Goal: Task Accomplishment & Management: Complete application form

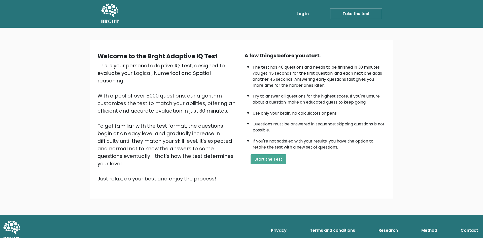
click at [470, 160] on div "Welcome to the Brght Adaptive IQ Test This is your personal adaptive IQ Test, d…" at bounding box center [241, 121] width 483 height 187
click at [271, 158] on button "Start the Test" at bounding box center [268, 159] width 36 height 10
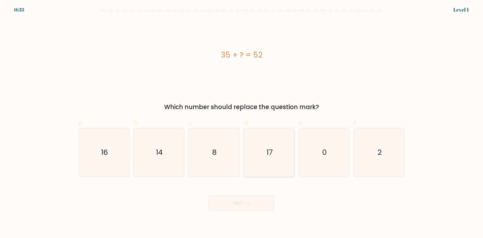
click at [279, 147] on icon "17" at bounding box center [269, 152] width 49 height 49
click at [242, 123] on input "d. 17" at bounding box center [241, 120] width 0 height 3
radio input "true"
click at [254, 199] on button "Next" at bounding box center [241, 203] width 65 height 16
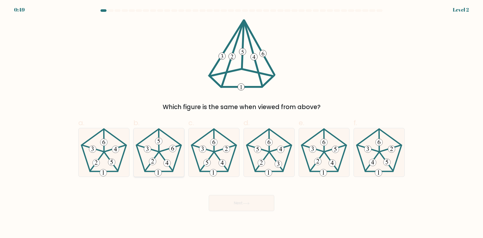
click at [175, 162] on icon at bounding box center [158, 152] width 49 height 49
click at [241, 123] on input "b." at bounding box center [241, 120] width 0 height 3
radio input "true"
click at [231, 205] on button "Next" at bounding box center [241, 203] width 65 height 16
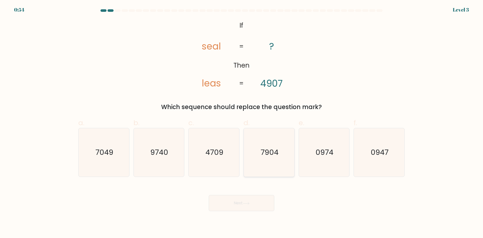
click at [287, 162] on icon "7904" at bounding box center [269, 152] width 49 height 49
click at [242, 123] on input "d. 7904" at bounding box center [241, 120] width 0 height 3
radio input "true"
click at [249, 204] on icon at bounding box center [246, 203] width 7 height 3
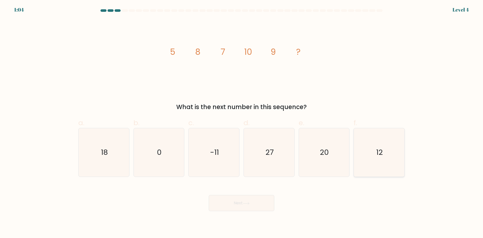
click at [389, 146] on icon "12" at bounding box center [378, 152] width 49 height 49
click at [242, 123] on input "f. 12" at bounding box center [241, 120] width 0 height 3
radio input "true"
click at [261, 203] on button "Next" at bounding box center [241, 203] width 65 height 16
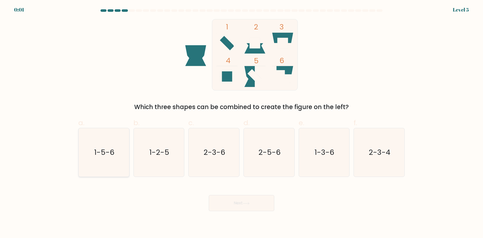
click at [111, 155] on text "1-5-6" at bounding box center [104, 153] width 20 height 10
click at [241, 123] on input "a. 1-5-6" at bounding box center [241, 120] width 0 height 3
radio input "true"
click at [232, 201] on button "Next" at bounding box center [241, 203] width 65 height 16
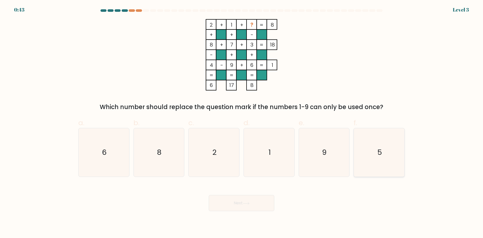
click at [383, 147] on icon "5" at bounding box center [378, 152] width 49 height 49
click at [242, 123] on input "f. 5" at bounding box center [241, 120] width 0 height 3
radio input "true"
click at [227, 199] on button "Next" at bounding box center [241, 203] width 65 height 16
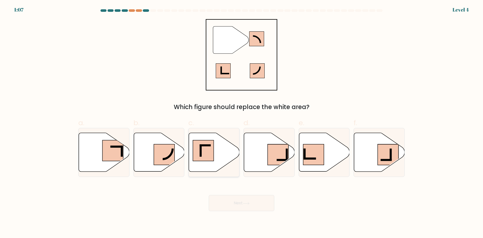
click at [218, 152] on icon at bounding box center [214, 152] width 51 height 39
click at [241, 123] on input "c." at bounding box center [241, 120] width 0 height 3
radio input "true"
click at [243, 202] on button "Next" at bounding box center [241, 203] width 65 height 16
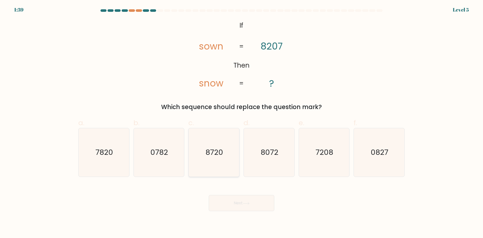
click at [214, 157] on text "8720" at bounding box center [215, 153] width 18 height 10
click at [241, 123] on input "c. 8720" at bounding box center [241, 120] width 0 height 3
radio input "true"
click at [252, 207] on button "Next" at bounding box center [241, 203] width 65 height 16
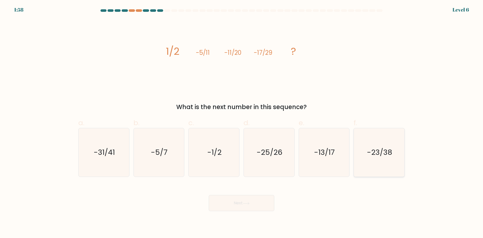
click at [386, 150] on text "-23/38" at bounding box center [379, 153] width 25 height 10
click at [242, 123] on input "f. -23/38" at bounding box center [241, 120] width 0 height 3
radio input "true"
click at [260, 204] on button "Next" at bounding box center [241, 203] width 65 height 16
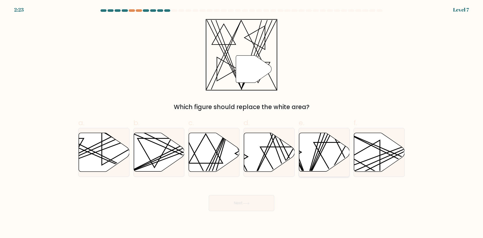
click at [314, 147] on icon at bounding box center [324, 152] width 51 height 39
click at [242, 123] on input "e." at bounding box center [241, 120] width 0 height 3
radio input "true"
click at [237, 201] on button "Next" at bounding box center [241, 203] width 65 height 16
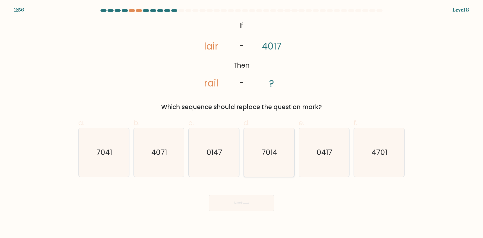
click at [270, 154] on text "7014" at bounding box center [269, 153] width 16 height 10
click at [242, 123] on input "d. 7014" at bounding box center [241, 120] width 0 height 3
radio input "true"
click at [263, 203] on button "Next" at bounding box center [241, 203] width 65 height 16
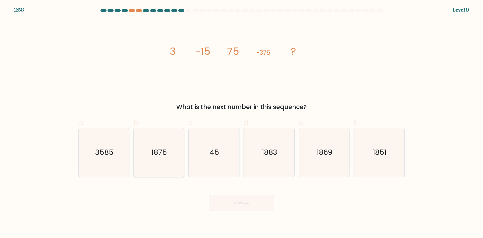
click at [172, 163] on icon "1875" at bounding box center [158, 152] width 49 height 49
click at [241, 123] on input "b. 1875" at bounding box center [241, 120] width 0 height 3
radio input "true"
click at [249, 206] on button "Next" at bounding box center [241, 203] width 65 height 16
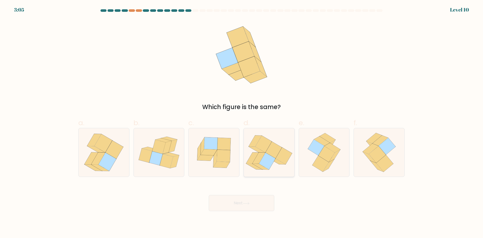
click at [266, 154] on icon at bounding box center [267, 161] width 16 height 17
click at [242, 123] on input "d." at bounding box center [241, 120] width 0 height 3
radio input "true"
click at [257, 204] on button "Next" at bounding box center [241, 203] width 65 height 16
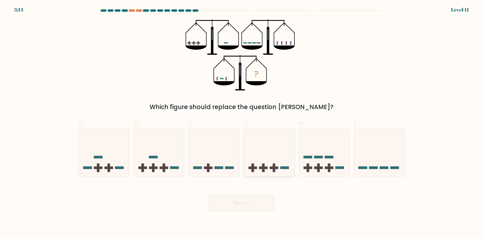
click at [274, 152] on icon at bounding box center [269, 153] width 51 height 42
click at [242, 123] on input "d." at bounding box center [241, 120] width 0 height 3
radio input "true"
click at [236, 200] on button "Next" at bounding box center [241, 203] width 65 height 16
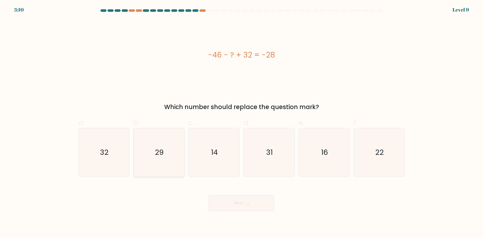
click at [154, 154] on icon "29" at bounding box center [158, 152] width 49 height 49
click at [241, 123] on input "b. 29" at bounding box center [241, 120] width 0 height 3
radio input "true"
click at [337, 150] on icon "16" at bounding box center [323, 152] width 49 height 49
click at [242, 123] on input "e. 16" at bounding box center [241, 120] width 0 height 3
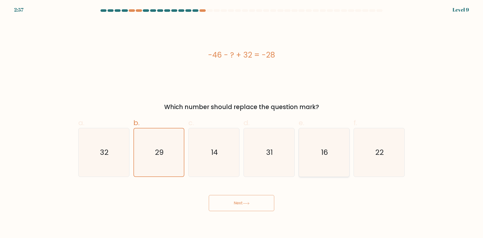
radio input "true"
click at [233, 163] on icon "14" at bounding box center [213, 152] width 49 height 49
click at [241, 123] on input "c. 14" at bounding box center [241, 120] width 0 height 3
radio input "true"
click at [238, 202] on button "Next" at bounding box center [241, 203] width 65 height 16
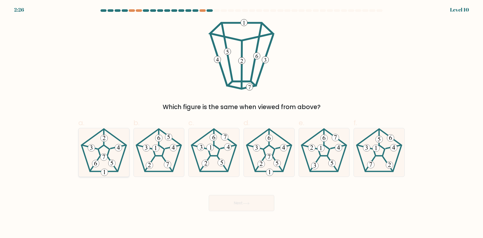
click at [115, 153] on icon at bounding box center [103, 152] width 49 height 49
click at [241, 123] on input "a." at bounding box center [241, 120] width 0 height 3
radio input "true"
click at [228, 204] on button "Next" at bounding box center [241, 203] width 65 height 16
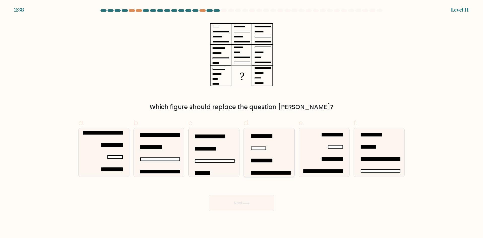
click at [274, 154] on icon at bounding box center [269, 152] width 49 height 49
click at [242, 123] on input "d." at bounding box center [241, 120] width 0 height 3
radio input "true"
click at [257, 203] on button "Next" at bounding box center [241, 203] width 65 height 16
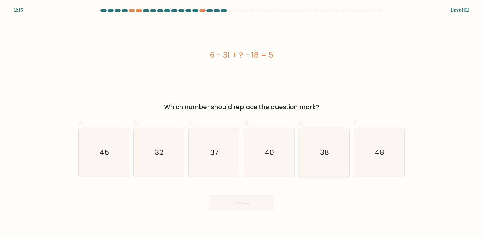
click at [335, 162] on icon "38" at bounding box center [323, 152] width 49 height 49
click at [242, 123] on input "e. 38" at bounding box center [241, 120] width 0 height 3
radio input "true"
click at [266, 204] on button "Next" at bounding box center [241, 203] width 65 height 16
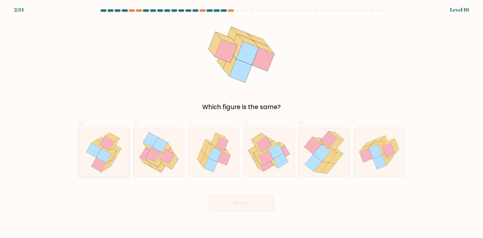
click at [98, 155] on icon at bounding box center [93, 150] width 15 height 15
click at [241, 123] on input "a." at bounding box center [241, 120] width 0 height 3
radio input "true"
click at [255, 199] on button "Next" at bounding box center [241, 203] width 65 height 16
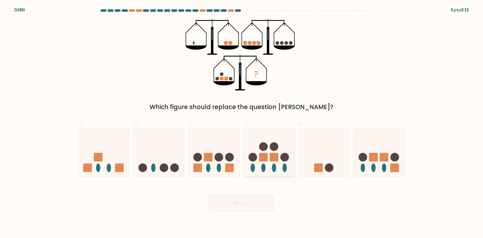
click at [255, 159] on circle at bounding box center [252, 157] width 9 height 9
click at [242, 123] on input "d." at bounding box center [241, 120] width 0 height 3
radio input "true"
click at [223, 143] on icon at bounding box center [213, 153] width 51 height 42
click at [241, 123] on input "c." at bounding box center [241, 120] width 0 height 3
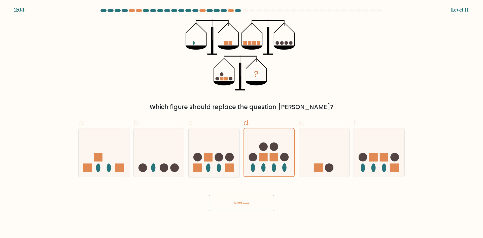
radio input "true"
click at [261, 165] on icon at bounding box center [269, 153] width 51 height 42
click at [242, 123] on input "d." at bounding box center [241, 120] width 0 height 3
radio input "true"
click at [265, 167] on ellipse at bounding box center [263, 168] width 4 height 9
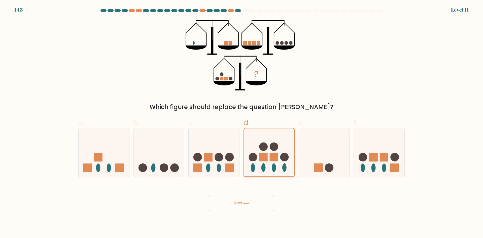
click at [242, 123] on input "d." at bounding box center [241, 120] width 0 height 3
click at [239, 201] on button "Next" at bounding box center [241, 203] width 65 height 16
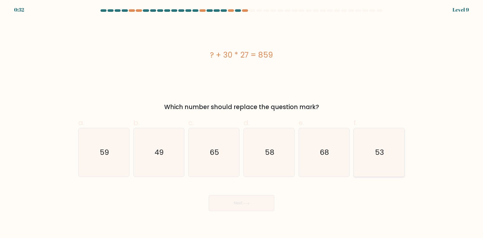
click at [378, 156] on text "53" at bounding box center [379, 153] width 9 height 10
click at [242, 123] on input "f. 53" at bounding box center [241, 120] width 0 height 3
radio input "true"
click at [239, 199] on button "Next" at bounding box center [241, 203] width 65 height 16
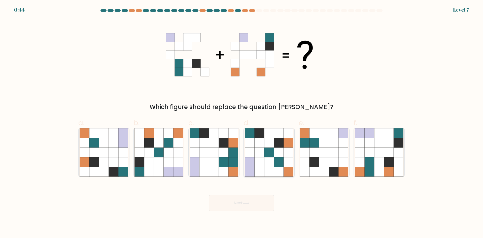
click at [273, 156] on icon at bounding box center [269, 153] width 10 height 10
click at [242, 123] on input "d." at bounding box center [241, 120] width 0 height 3
radio input "true"
click at [243, 199] on button "Next" at bounding box center [241, 203] width 65 height 16
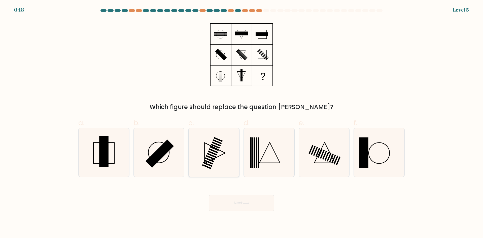
click at [224, 158] on icon at bounding box center [213, 152] width 49 height 49
click at [241, 123] on input "c." at bounding box center [241, 120] width 0 height 3
radio input "true"
click at [259, 208] on button "Next" at bounding box center [241, 203] width 65 height 16
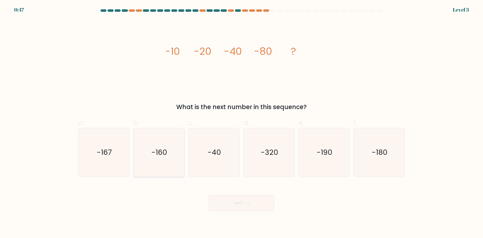
click at [158, 153] on text "-160" at bounding box center [159, 153] width 16 height 10
click at [241, 123] on input "b. -160" at bounding box center [241, 120] width 0 height 3
radio input "true"
click at [227, 204] on button "Next" at bounding box center [241, 203] width 65 height 16
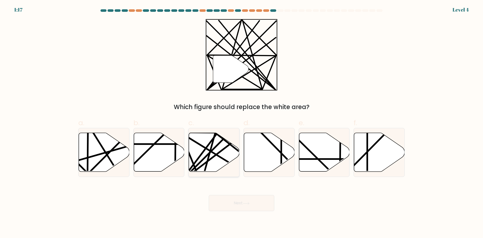
click at [213, 156] on icon at bounding box center [214, 152] width 51 height 39
click at [241, 123] on input "c." at bounding box center [241, 120] width 0 height 3
radio input "true"
click at [239, 206] on button "Next" at bounding box center [241, 203] width 65 height 16
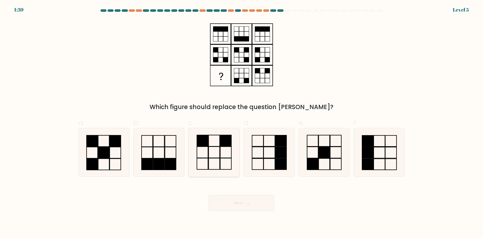
click at [221, 150] on icon at bounding box center [213, 152] width 49 height 49
click at [241, 123] on input "c." at bounding box center [241, 120] width 0 height 3
radio input "true"
click at [267, 207] on button "Next" at bounding box center [241, 203] width 65 height 16
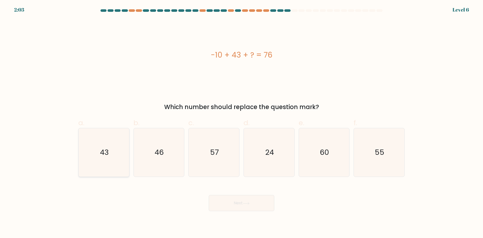
click at [109, 164] on icon "43" at bounding box center [103, 152] width 49 height 49
click at [241, 123] on input "a. 43" at bounding box center [241, 120] width 0 height 3
radio input "true"
click at [238, 207] on button "Next" at bounding box center [241, 203] width 65 height 16
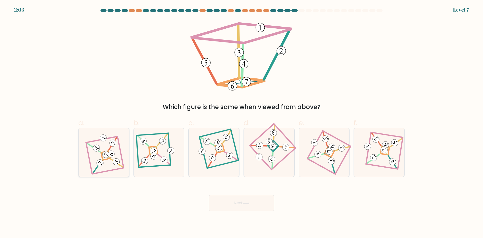
click at [108, 170] on icon at bounding box center [103, 152] width 33 height 39
click at [241, 123] on input "a." at bounding box center [241, 120] width 0 height 3
radio input "true"
click at [345, 150] on div at bounding box center [323, 152] width 51 height 49
click at [242, 123] on input "e." at bounding box center [241, 120] width 0 height 3
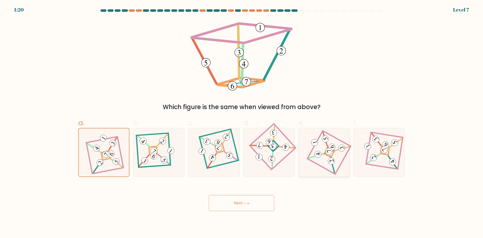
radio input "true"
click at [252, 207] on button "Next" at bounding box center [241, 203] width 65 height 16
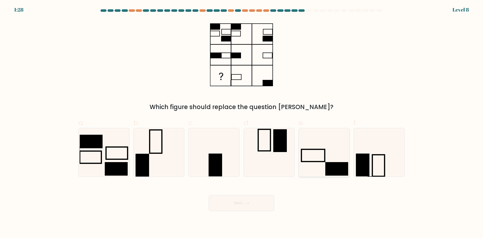
click at [332, 152] on icon at bounding box center [323, 152] width 49 height 49
click at [242, 123] on input "e." at bounding box center [241, 120] width 0 height 3
radio input "true"
click at [268, 206] on button "Next" at bounding box center [241, 203] width 65 height 16
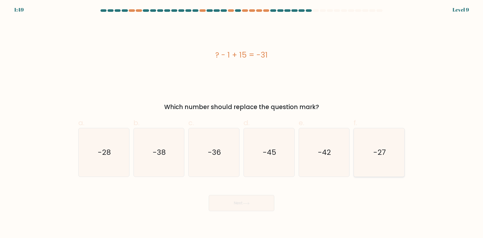
click at [389, 158] on icon "-27" at bounding box center [378, 152] width 49 height 49
click at [242, 123] on input "f. -27" at bounding box center [241, 120] width 0 height 3
radio input "true"
click at [283, 150] on icon "-45" at bounding box center [269, 152] width 49 height 49
click at [242, 123] on input "d. -45" at bounding box center [241, 120] width 0 height 3
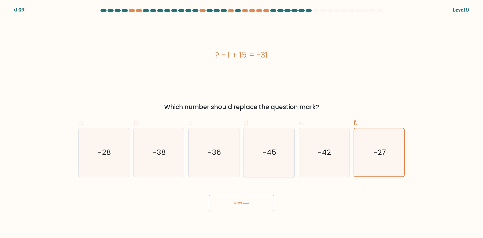
radio input "true"
click at [253, 203] on button "Next" at bounding box center [241, 203] width 65 height 16
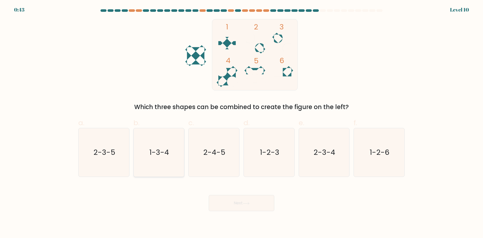
click at [169, 152] on icon "1-3-4" at bounding box center [158, 152] width 49 height 49
click at [241, 123] on input "b. 1-3-4" at bounding box center [241, 120] width 0 height 3
radio input "true"
click at [227, 200] on button "Next" at bounding box center [241, 203] width 65 height 16
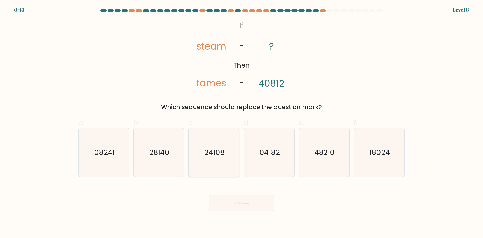
click at [215, 150] on text "24108" at bounding box center [214, 153] width 20 height 10
click at [241, 123] on input "c. 24108" at bounding box center [241, 120] width 0 height 3
radio input "true"
click at [231, 206] on button "Next" at bounding box center [241, 203] width 65 height 16
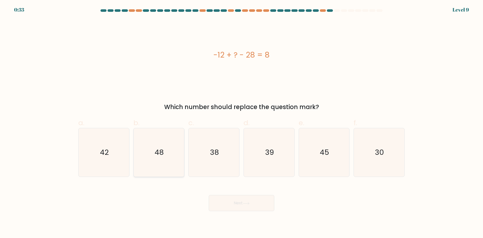
click at [151, 145] on icon "48" at bounding box center [158, 152] width 49 height 49
click at [241, 123] on input "b. 48" at bounding box center [241, 120] width 0 height 3
radio input "true"
click at [250, 206] on button "Next" at bounding box center [241, 203] width 65 height 16
click at [205, 151] on icon "38" at bounding box center [213, 152] width 49 height 49
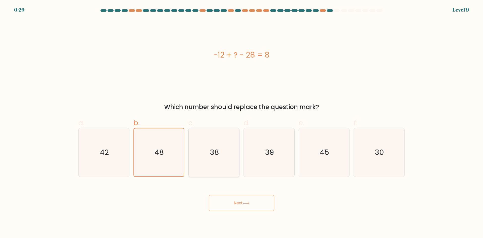
click at [241, 123] on input "c. 38" at bounding box center [241, 120] width 0 height 3
radio input "true"
click at [159, 148] on text "48" at bounding box center [159, 153] width 9 height 10
click at [241, 123] on input "b. 48" at bounding box center [241, 120] width 0 height 3
radio input "true"
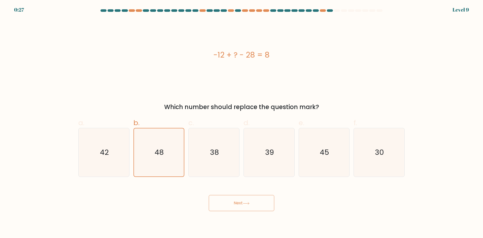
click at [222, 201] on button "Next" at bounding box center [241, 203] width 65 height 16
click at [278, 146] on icon "39" at bounding box center [269, 152] width 49 height 49
click at [242, 123] on input "d. 39" at bounding box center [241, 120] width 0 height 3
radio input "true"
click at [178, 143] on icon "48" at bounding box center [158, 152] width 49 height 49
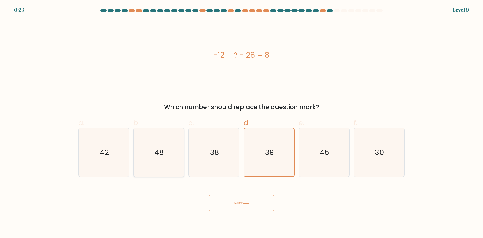
click at [241, 123] on input "b. 48" at bounding box center [241, 120] width 0 height 3
radio input "true"
drag, startPoint x: 250, startPoint y: 202, endPoint x: 252, endPoint y: 195, distance: 7.1
click at [252, 195] on div "Next" at bounding box center [241, 197] width 332 height 28
click at [244, 200] on button "Next" at bounding box center [241, 203] width 65 height 16
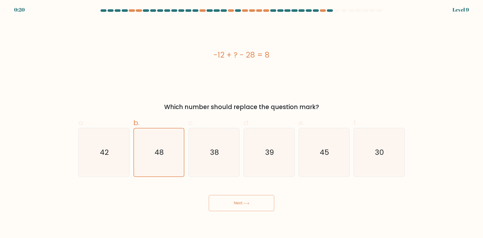
click at [244, 200] on button "Next" at bounding box center [241, 203] width 65 height 16
click at [209, 161] on icon "38" at bounding box center [213, 152] width 49 height 49
click at [241, 123] on input "c. 38" at bounding box center [241, 120] width 0 height 3
radio input "true"
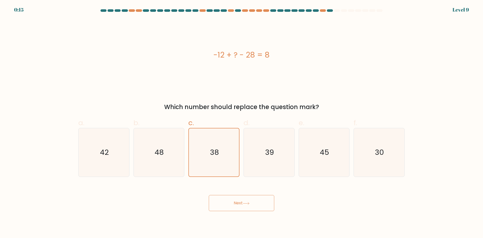
click at [185, 160] on div "b. 48" at bounding box center [158, 147] width 55 height 59
click at [177, 161] on icon "48" at bounding box center [158, 152] width 49 height 49
click at [241, 123] on input "b. 48" at bounding box center [241, 120] width 0 height 3
radio input "true"
click at [242, 206] on button "Next" at bounding box center [241, 203] width 65 height 16
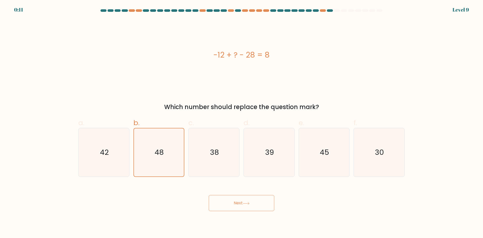
click at [209, 195] on button "Next" at bounding box center [241, 203] width 65 height 16
click at [253, 205] on button "Next" at bounding box center [241, 203] width 65 height 16
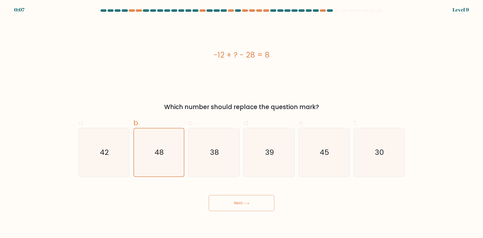
click at [253, 205] on button "Next" at bounding box center [241, 203] width 65 height 16
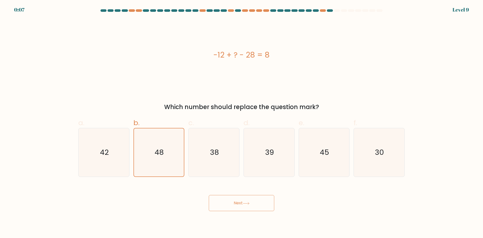
click at [253, 205] on button "Next" at bounding box center [241, 203] width 65 height 16
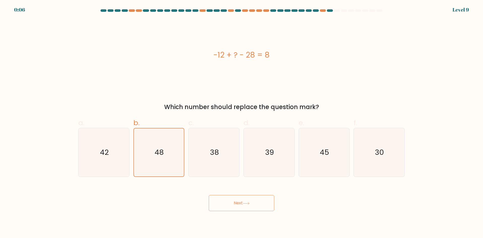
click at [253, 205] on button "Next" at bounding box center [241, 203] width 65 height 16
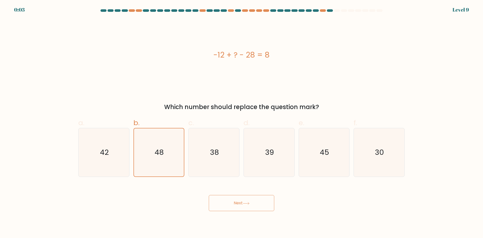
click at [253, 205] on button "Next" at bounding box center [241, 203] width 65 height 16
click at [214, 141] on icon "38" at bounding box center [213, 152] width 49 height 49
click at [241, 123] on input "c. 38" at bounding box center [241, 120] width 0 height 3
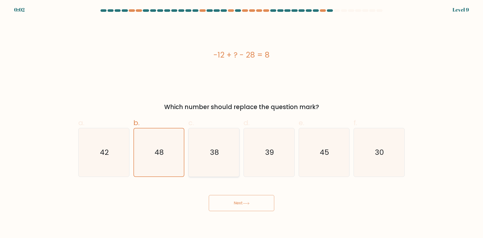
radio input "true"
click at [163, 149] on text "48" at bounding box center [159, 153] width 9 height 10
click at [241, 123] on input "b. 48" at bounding box center [241, 120] width 0 height 3
radio input "true"
click at [241, 205] on button "Next" at bounding box center [241, 203] width 65 height 16
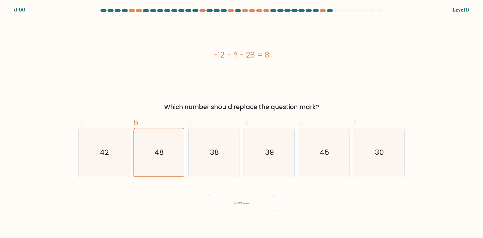
click at [241, 205] on button "Next" at bounding box center [241, 203] width 65 height 16
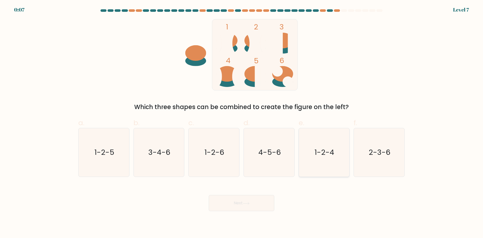
click at [327, 161] on icon "1-2-4" at bounding box center [323, 152] width 49 height 49
click at [242, 123] on input "e. 1-2-4" at bounding box center [241, 120] width 0 height 3
radio input "true"
click at [258, 208] on button "Next" at bounding box center [241, 203] width 65 height 16
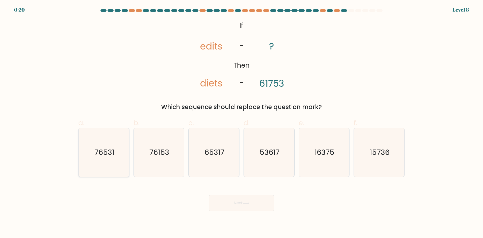
click at [98, 157] on text "76531" at bounding box center [104, 153] width 20 height 10
click at [241, 123] on input "a. 76531" at bounding box center [241, 120] width 0 height 3
radio input "true"
click at [159, 164] on icon "76153" at bounding box center [158, 152] width 49 height 49
click at [241, 123] on input "b. 76153" at bounding box center [241, 120] width 0 height 3
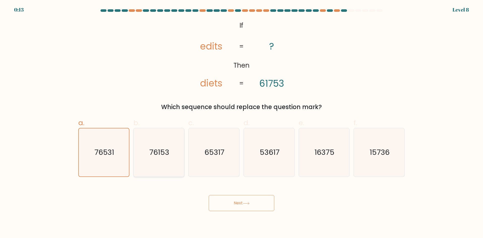
radio input "true"
click at [230, 206] on button "Next" at bounding box center [241, 203] width 65 height 16
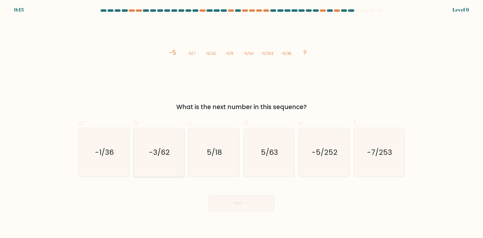
click at [174, 158] on icon "-3/62" at bounding box center [158, 152] width 49 height 49
click at [241, 123] on input "b. -3/62" at bounding box center [241, 120] width 0 height 3
radio input "true"
click at [264, 160] on icon "5/63" at bounding box center [269, 152] width 49 height 49
click at [242, 123] on input "d. 5/63" at bounding box center [241, 120] width 0 height 3
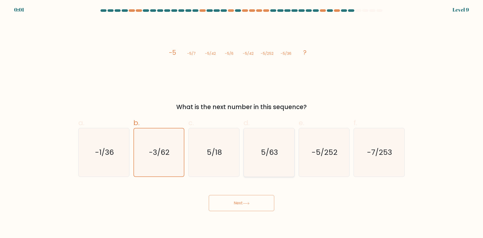
radio input "true"
click at [239, 204] on button "Next" at bounding box center [241, 203] width 65 height 16
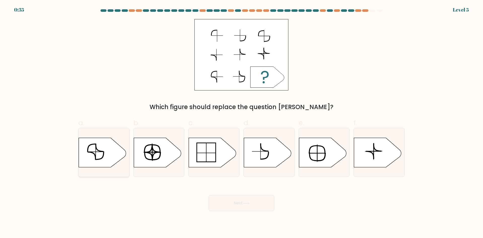
click at [96, 147] on icon at bounding box center [100, 148] width 8 height 8
click at [241, 123] on input "a." at bounding box center [241, 120] width 0 height 3
radio input "true"
click at [246, 206] on button "Next" at bounding box center [241, 203] width 65 height 16
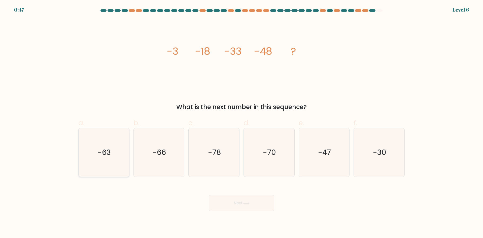
click at [121, 150] on icon "-63" at bounding box center [103, 152] width 49 height 49
click at [241, 123] on input "a. -63" at bounding box center [241, 120] width 0 height 3
radio input "true"
click at [249, 202] on button "Next" at bounding box center [241, 203] width 65 height 16
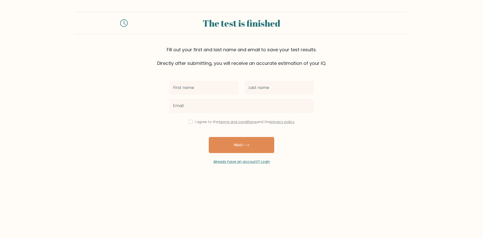
click at [206, 87] on input "text" at bounding box center [203, 88] width 69 height 14
type input "Hernando"
type input "Agustin"
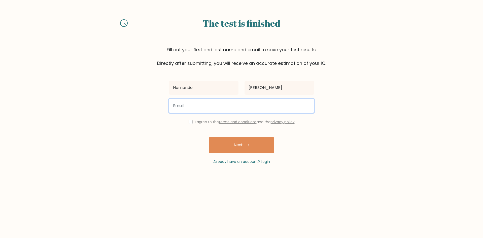
click at [220, 103] on input "email" at bounding box center [241, 106] width 145 height 14
type input "hernando1293@gmail.com"
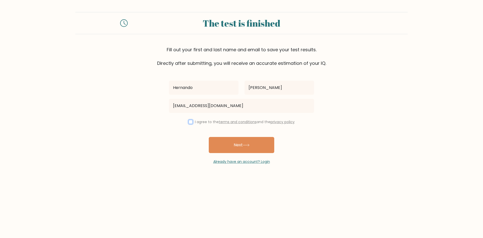
click at [188, 122] on input "checkbox" at bounding box center [190, 122] width 4 height 4
checkbox input "true"
click at [247, 146] on icon at bounding box center [246, 145] width 7 height 3
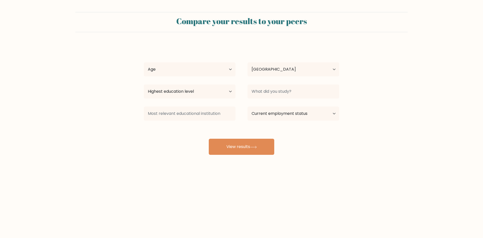
select select "PH"
click at [191, 73] on select "Age Under [DEMOGRAPHIC_DATA] [DEMOGRAPHIC_DATA] [DEMOGRAPHIC_DATA] [DEMOGRAPHIC…" at bounding box center [190, 69] width 92 height 14
select select "25_34"
click at [144, 62] on select "Age Under [DEMOGRAPHIC_DATA] [DEMOGRAPHIC_DATA] [DEMOGRAPHIC_DATA] [DEMOGRAPHIC…" at bounding box center [190, 69] width 92 height 14
click at [211, 92] on select "Highest education level No schooling Primary Lower Secondary Upper Secondary Oc…" at bounding box center [190, 92] width 92 height 14
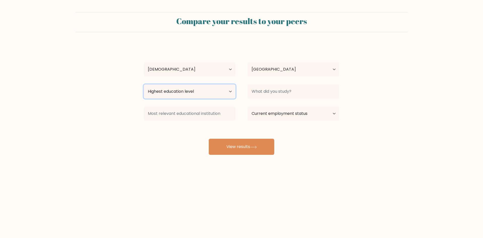
select select "bachelors_degree"
click at [144, 85] on select "Highest education level No schooling Primary Lower Secondary Upper Secondary Oc…" at bounding box center [190, 92] width 92 height 14
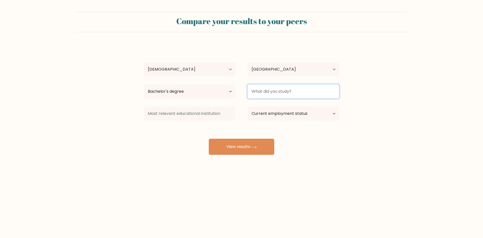
click at [270, 92] on input at bounding box center [293, 92] width 92 height 14
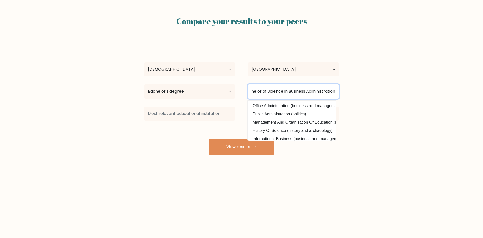
click at [330, 88] on input "Bachelor of Science in Business Administration" at bounding box center [293, 92] width 92 height 14
type input "Bachelor of Science in Business Administration"
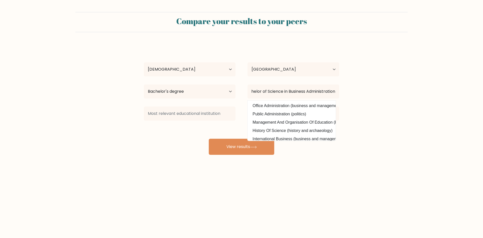
click at [152, 135] on div "Hernando Agustin Age Under 18 years old 18-24 years old 25-34 years old 35-44 y…" at bounding box center [241, 99] width 201 height 111
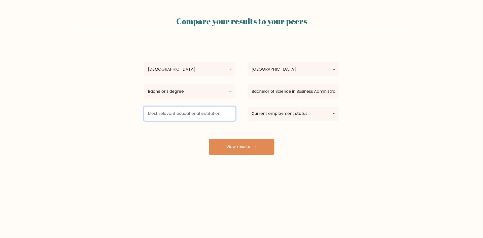
click at [193, 117] on input at bounding box center [190, 114] width 92 height 14
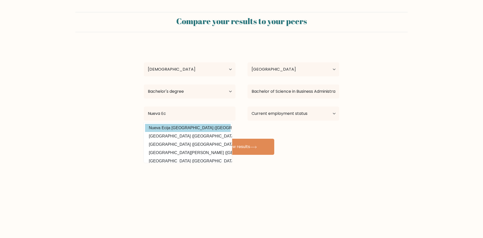
click at [197, 127] on option "Nueva Ecija University of Science and Technology (Philippines)" at bounding box center [188, 128] width 86 height 8
type input "Nueva Ecija University of Science and Technology"
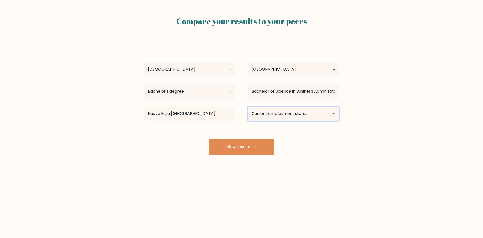
click at [305, 113] on select "Current employment status Employed Student Retired Other / prefer not to answer" at bounding box center [293, 114] width 92 height 14
select select "other"
click at [247, 107] on select "Current employment status Employed Student Retired Other / prefer not to answer" at bounding box center [293, 114] width 92 height 14
click at [240, 147] on button "View results" at bounding box center [241, 147] width 65 height 16
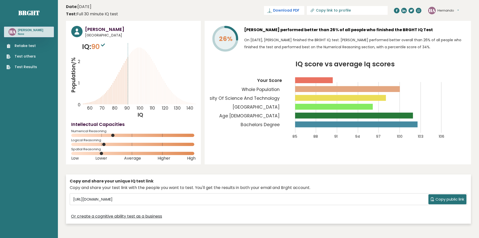
click at [299, 11] on span "Download PDF" at bounding box center [286, 10] width 26 height 5
click at [286, 12] on span "✓ Your PDF is downloaded..." at bounding box center [275, 10] width 57 height 9
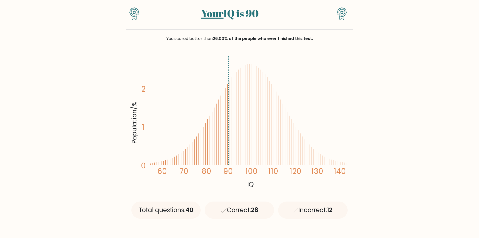
scroll to position [33, 0]
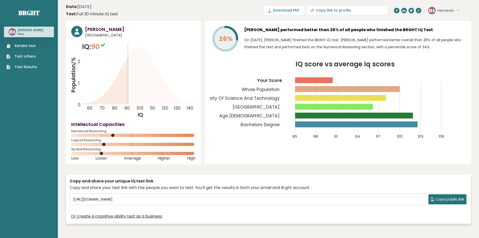
click at [33, 68] on link "Test Results" at bounding box center [22, 66] width 30 height 5
click at [299, 11] on span "Download PDF" at bounding box center [286, 10] width 26 height 5
click at [452, 201] on span "Copy public link" at bounding box center [449, 200] width 29 height 6
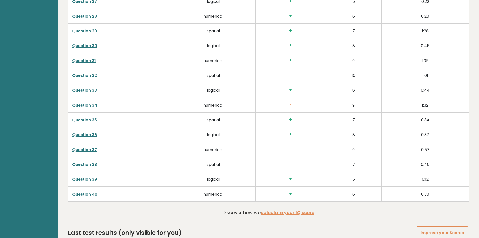
scroll to position [1292, 0]
